Goal: Information Seeking & Learning: Understand process/instructions

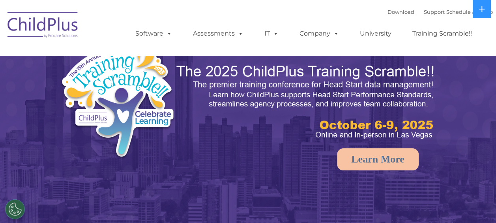
select select "MEDIUM"
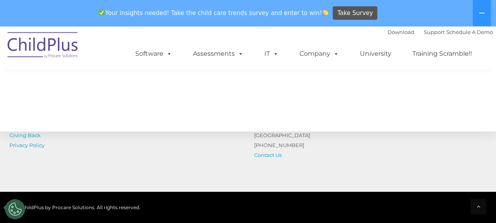
scroll to position [977, 0]
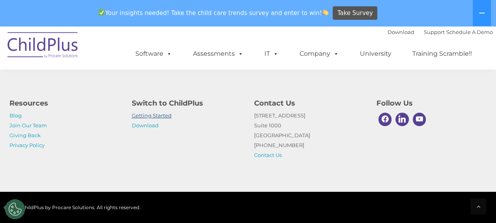
click at [159, 116] on link "Getting Started" at bounding box center [152, 115] width 40 height 6
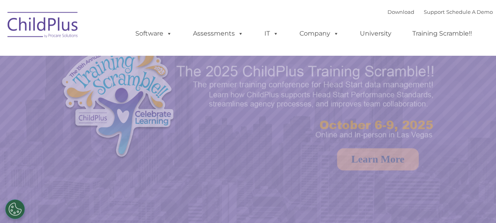
select select "MEDIUM"
